Goal: Navigation & Orientation: Find specific page/section

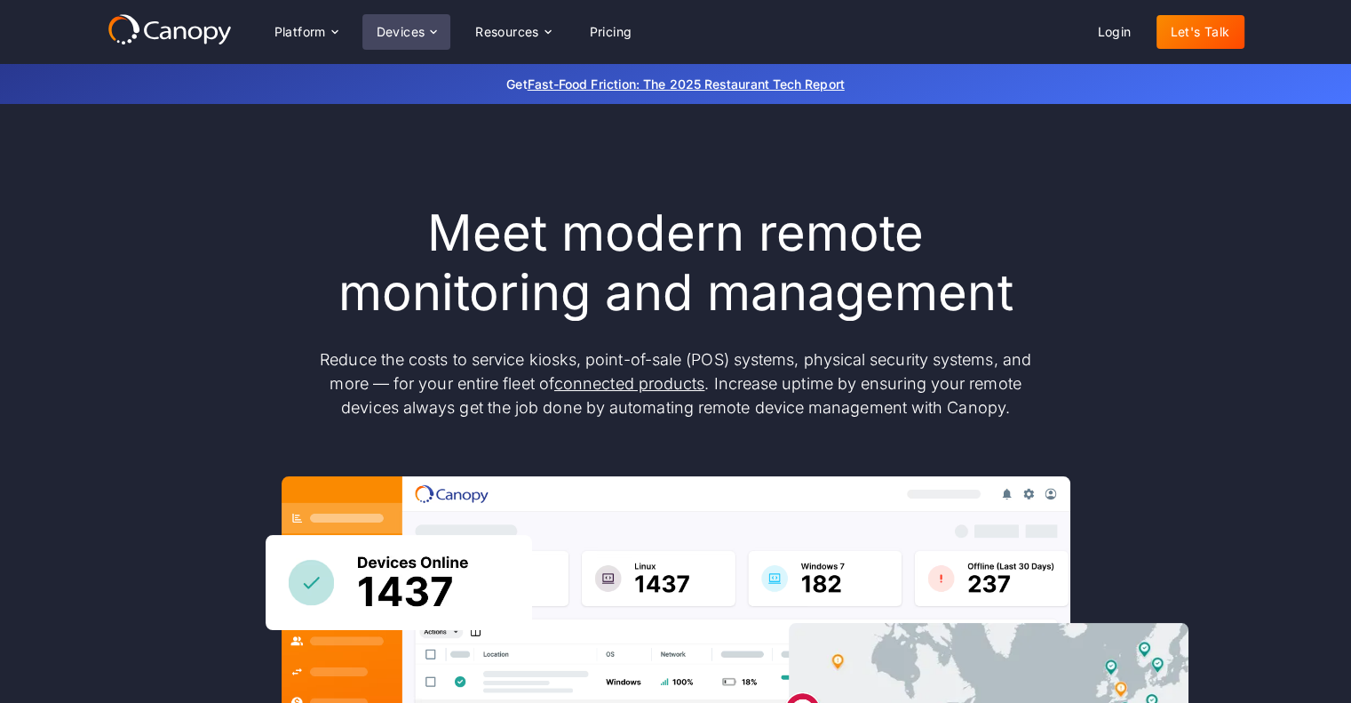
click at [410, 28] on div "Devices" at bounding box center [401, 32] width 49 height 12
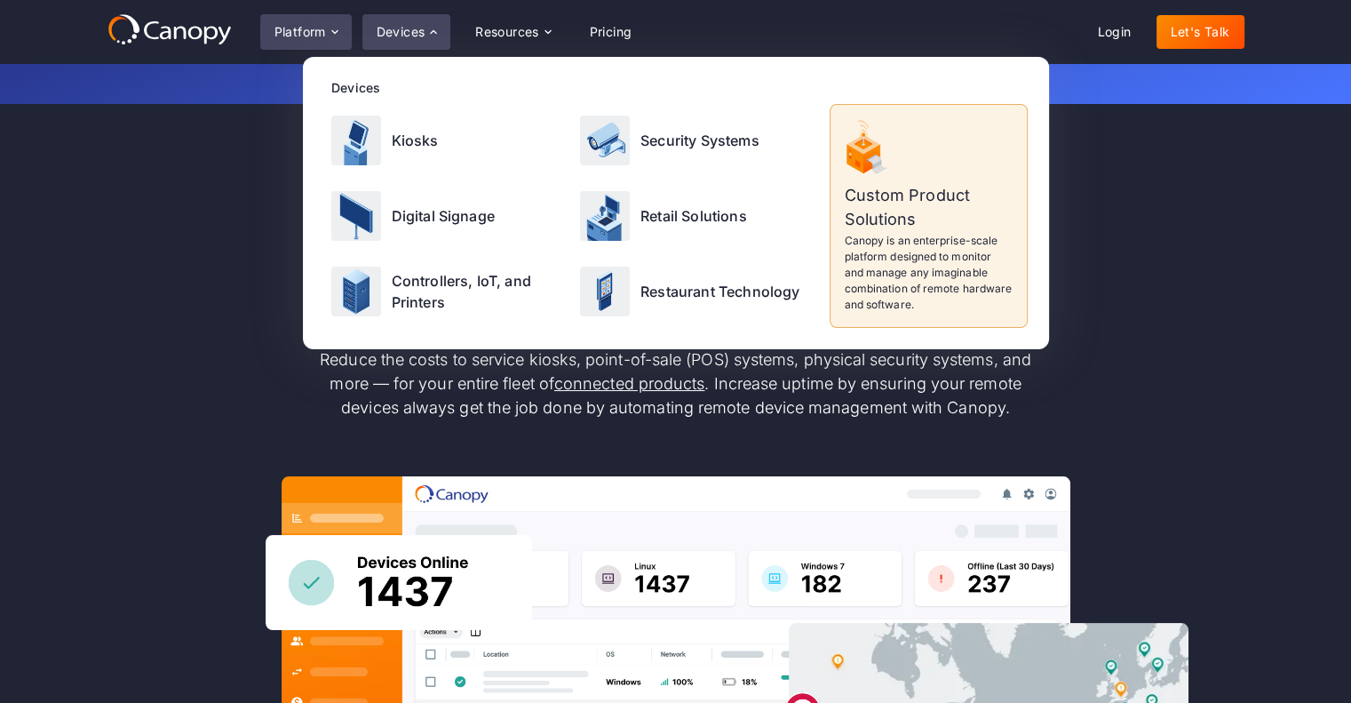
click at [304, 26] on div "Platform" at bounding box center [301, 32] width 52 height 12
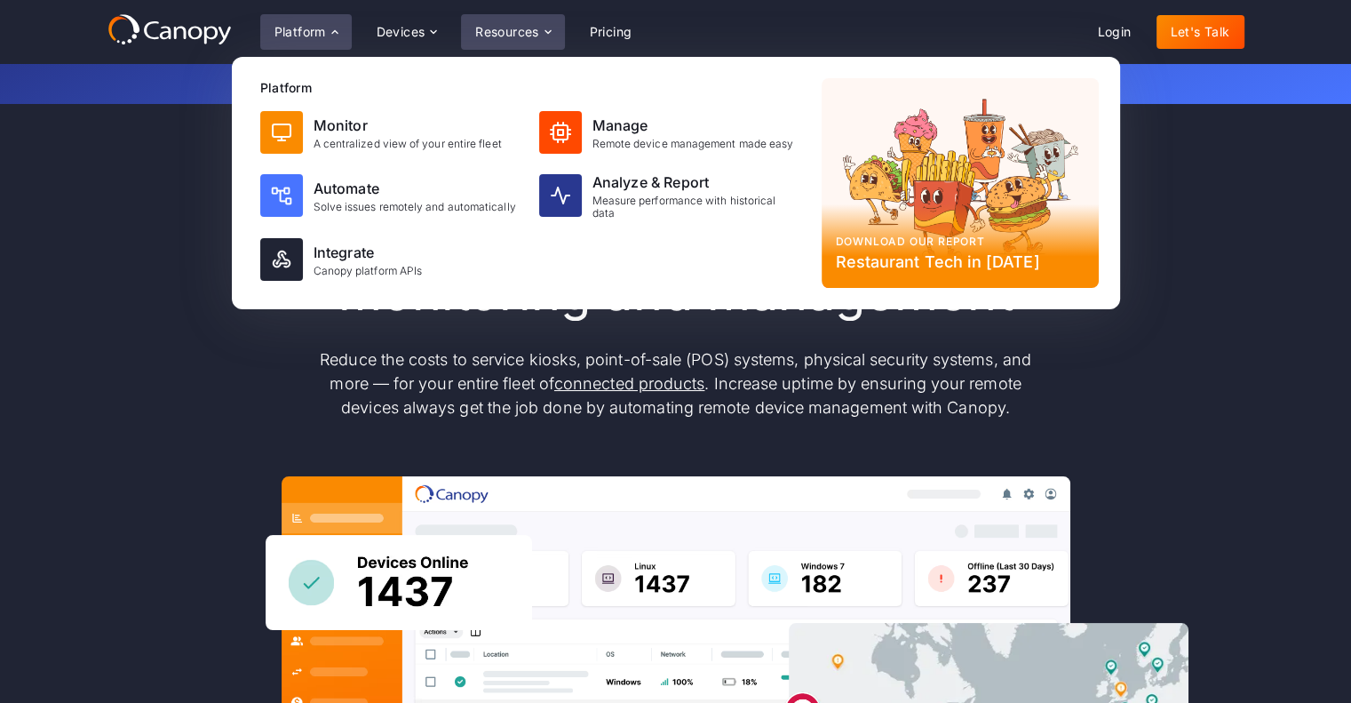
click at [522, 34] on div "Resources" at bounding box center [507, 32] width 64 height 12
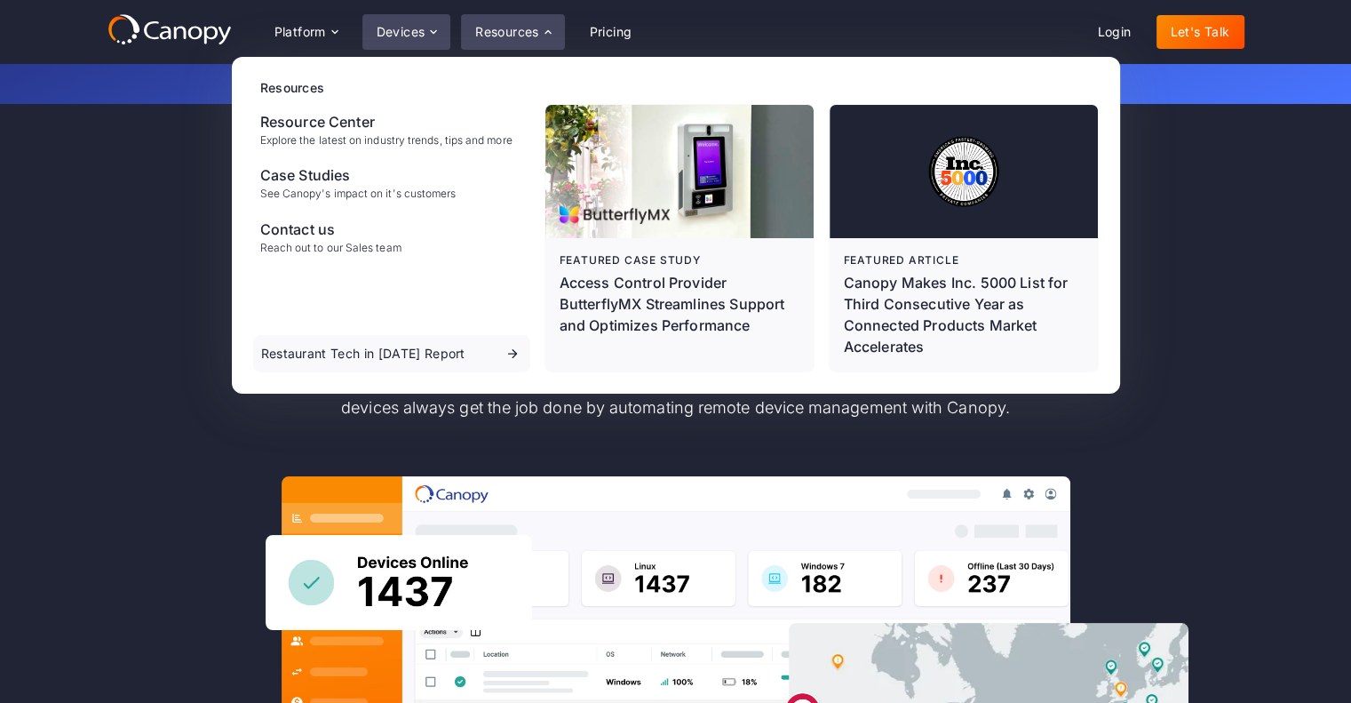
click at [409, 22] on div "Devices" at bounding box center [406, 32] width 89 height 36
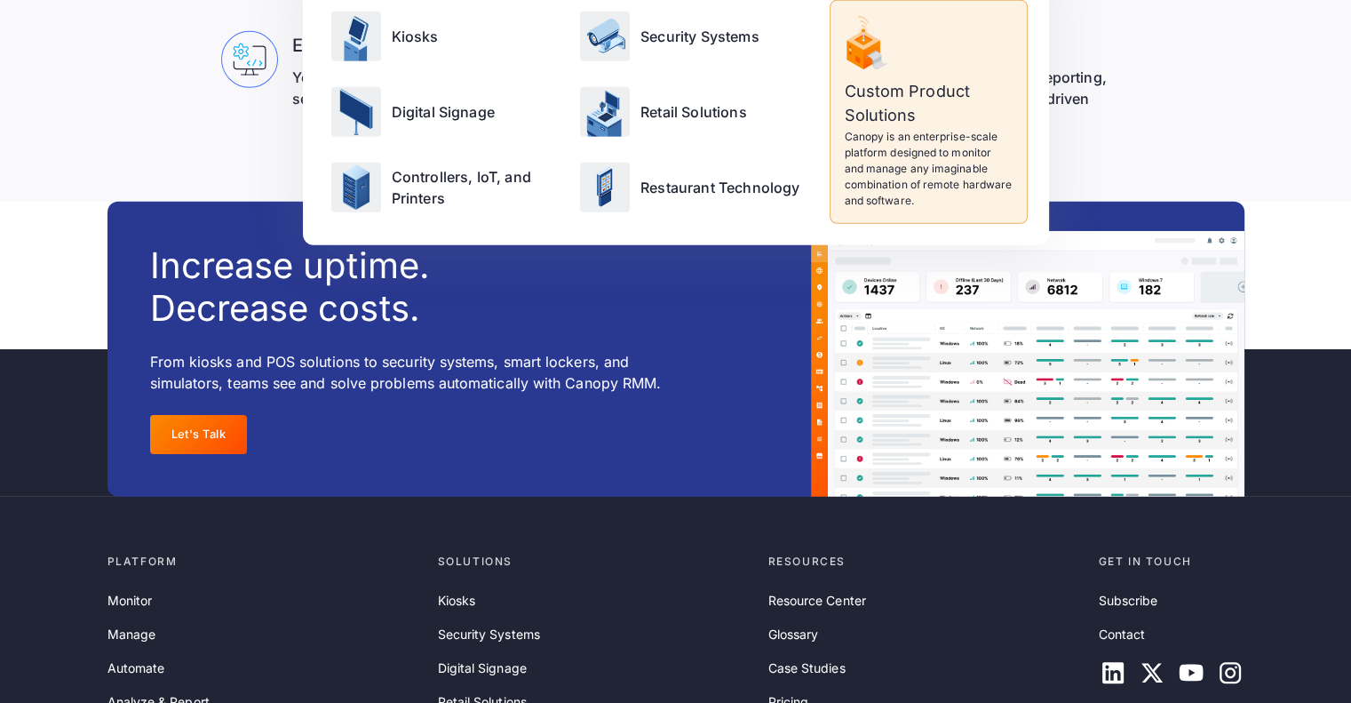
scroll to position [5828, 0]
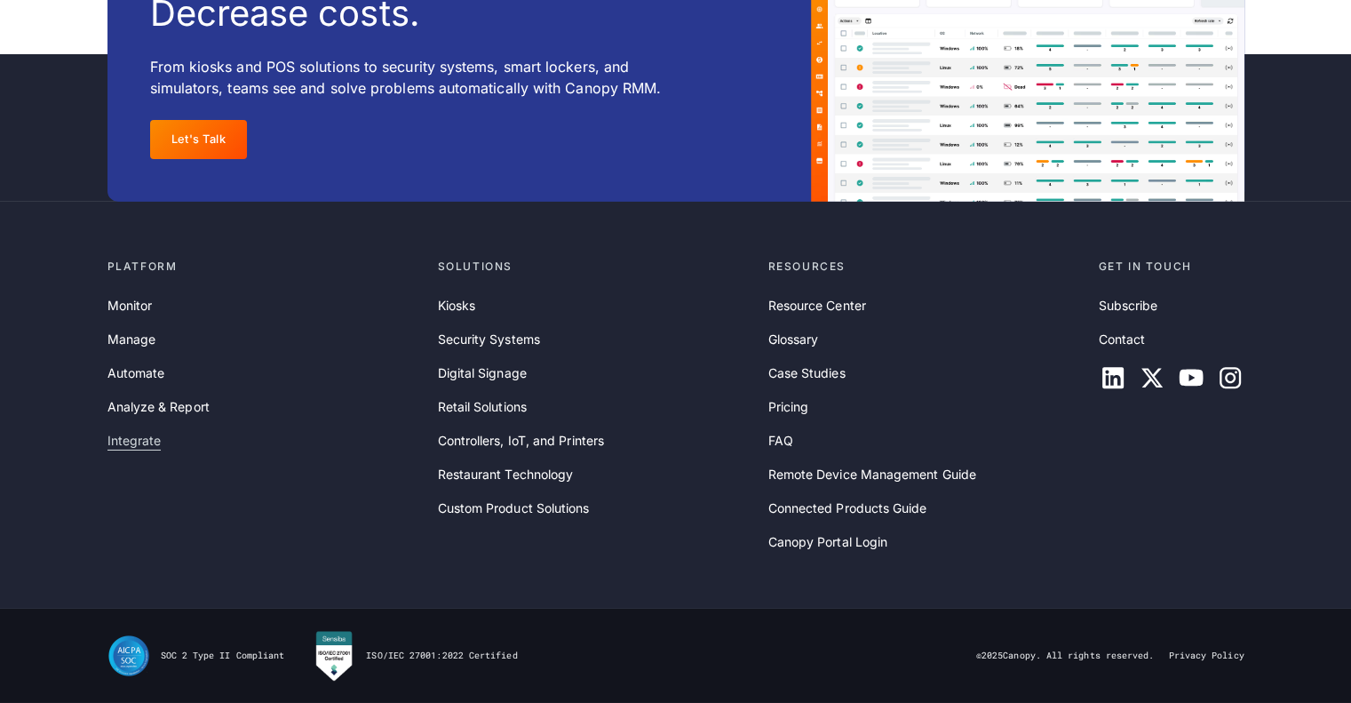
click at [132, 444] on link "Integrate" at bounding box center [135, 441] width 54 height 20
